Goal: Navigation & Orientation: Find specific page/section

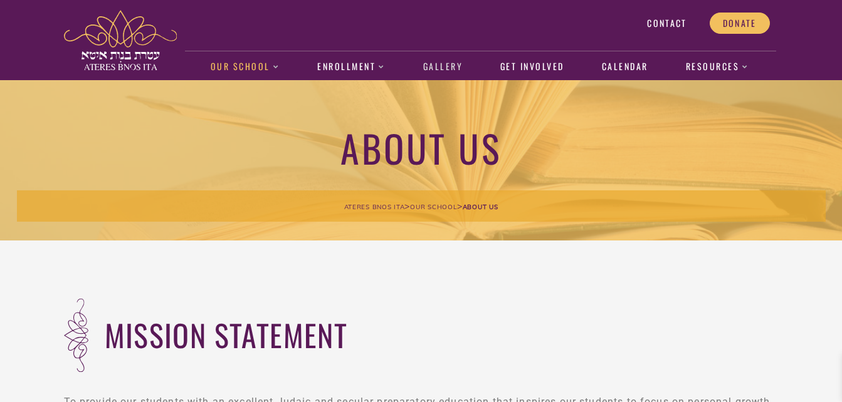
click at [442, 71] on link "Gallery" at bounding box center [442, 67] width 53 height 29
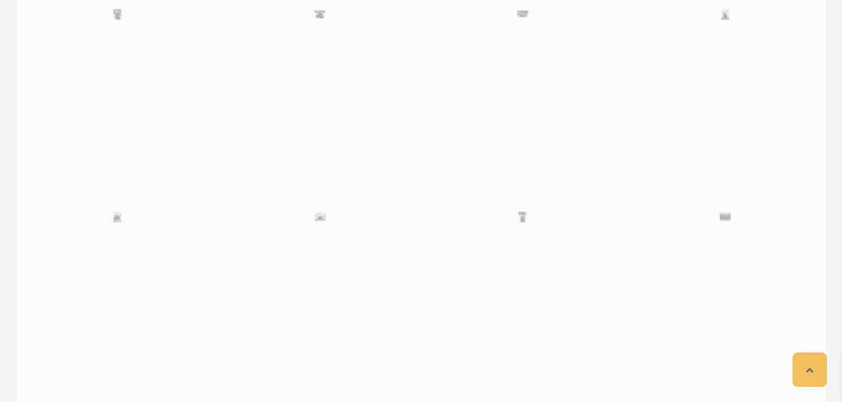
scroll to position [54778, 0]
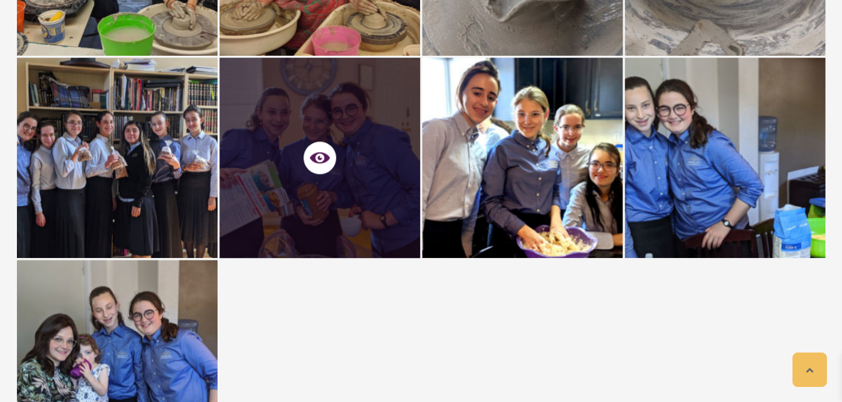
click at [348, 219] on div at bounding box center [319, 158] width 201 height 201
click at [352, 218] on div at bounding box center [319, 158] width 201 height 201
